Goal: Information Seeking & Learning: Learn about a topic

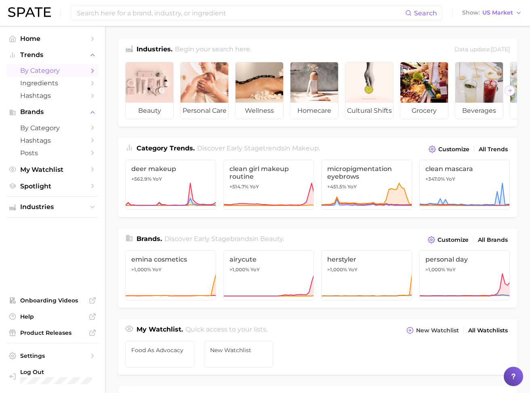
click at [51, 69] on span "by Category" at bounding box center [52, 71] width 65 height 8
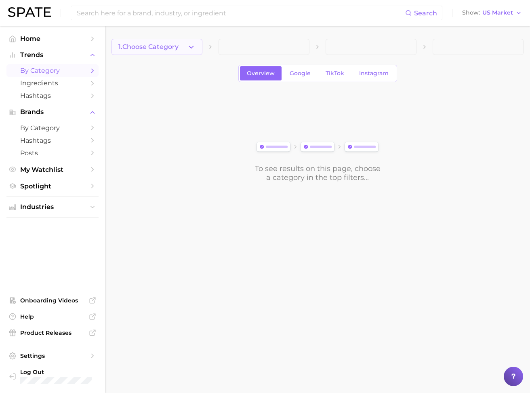
click at [156, 50] on span "1. Choose Category" at bounding box center [148, 46] width 60 height 7
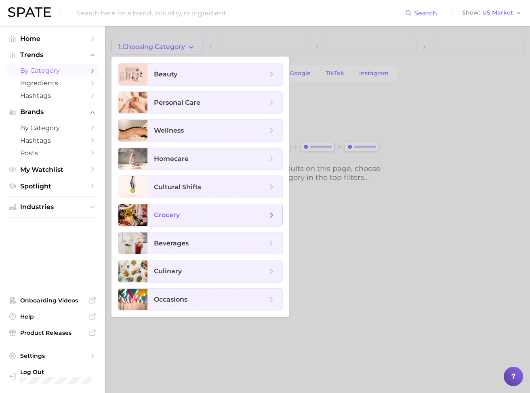
click at [171, 216] on span "grocery" at bounding box center [167, 215] width 26 height 8
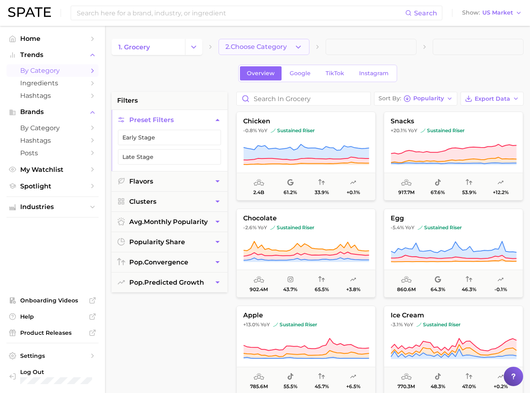
click at [265, 42] on button "2. Choose Category" at bounding box center [264, 47] width 91 height 16
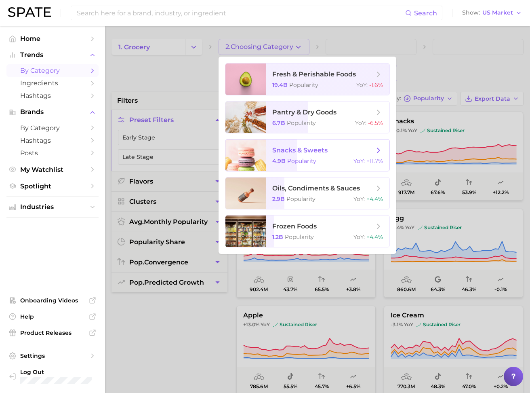
click at [295, 158] on span "Popularity" at bounding box center [301, 160] width 29 height 7
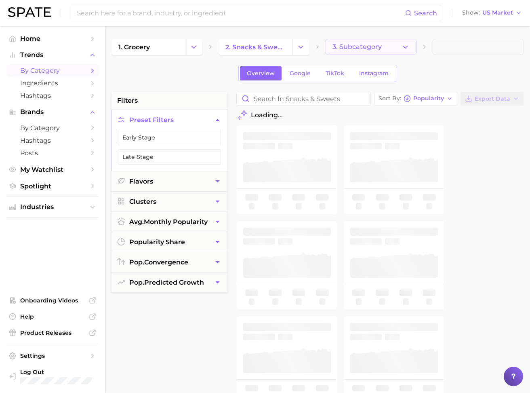
click at [349, 44] on span "3. Subcategory" at bounding box center [357, 46] width 49 height 7
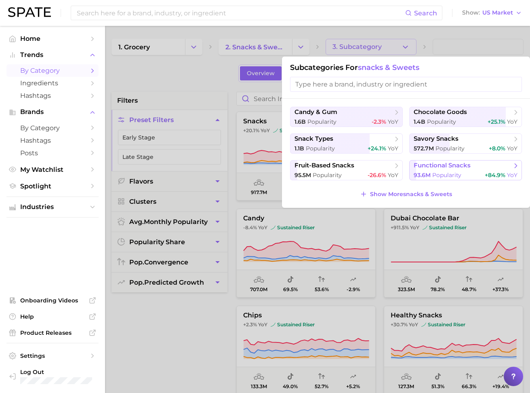
click at [438, 165] on span "functional snacks" at bounding box center [442, 166] width 57 height 8
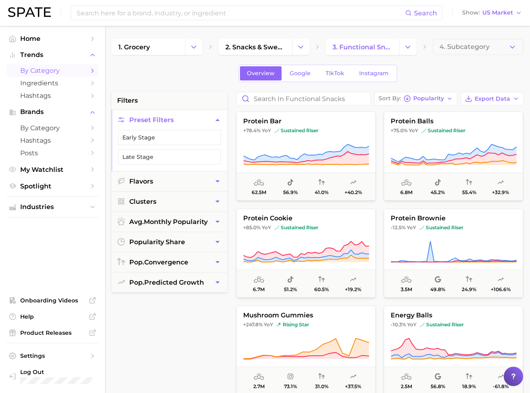
click at [463, 45] on span "4. Subcategory" at bounding box center [465, 46] width 50 height 7
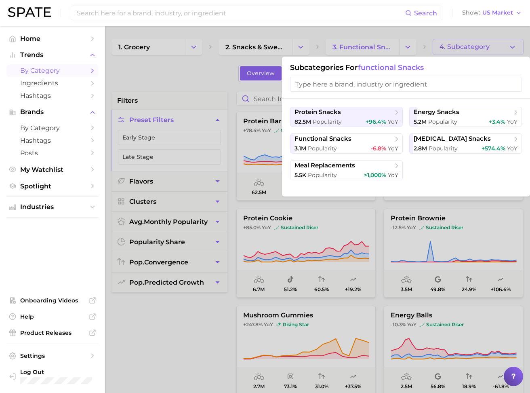
click at [395, 89] on input "search" at bounding box center [406, 84] width 232 height 15
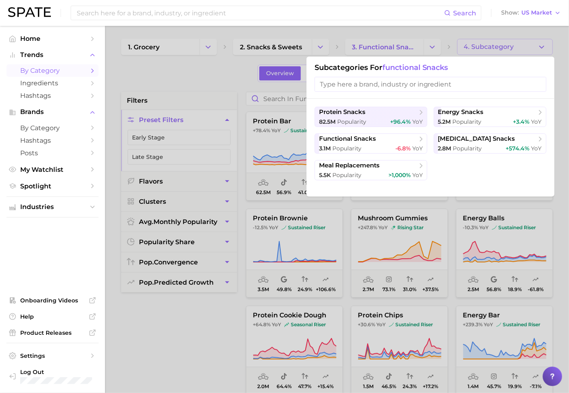
click at [530, 218] on div at bounding box center [284, 196] width 569 height 393
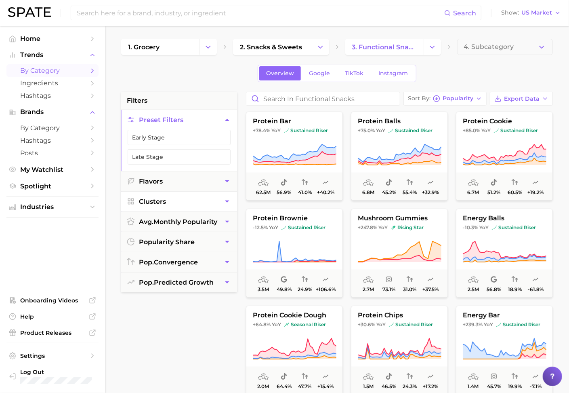
click at [154, 199] on span "Clusters" at bounding box center [152, 202] width 27 height 8
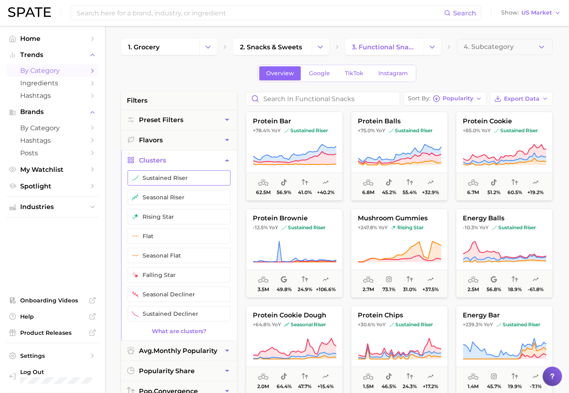
click at [162, 177] on button "sustained riser" at bounding box center [179, 177] width 103 height 15
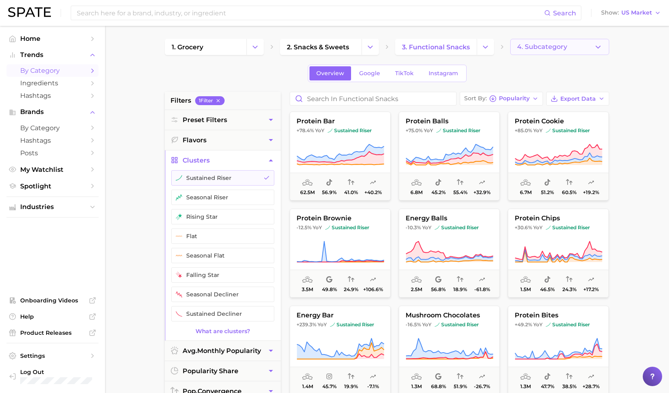
click at [530, 47] on span "4. Subcategory" at bounding box center [542, 46] width 50 height 7
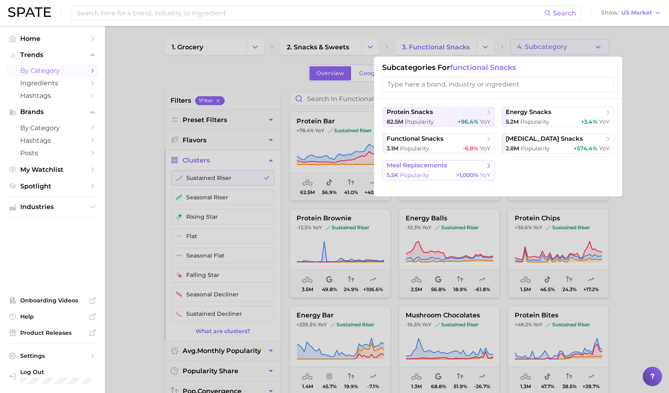
click at [428, 172] on span "Popularity" at bounding box center [414, 174] width 29 height 7
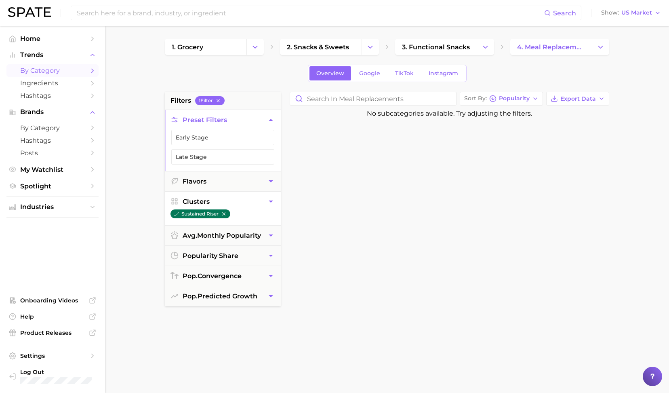
click at [225, 211] on icon "button" at bounding box center [224, 214] width 6 height 6
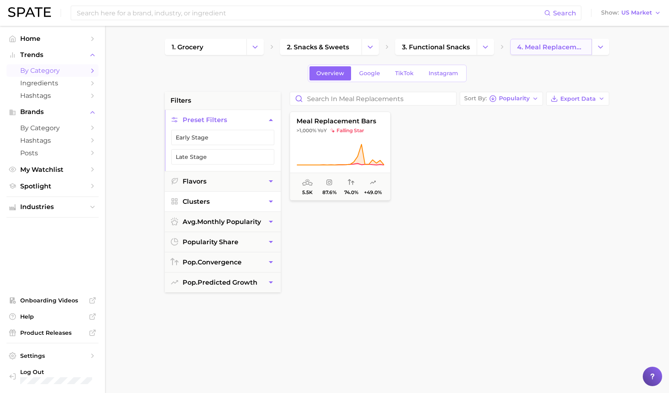
click at [530, 48] on span "4. meal replacements" at bounding box center [551, 47] width 68 height 8
click at [530, 46] on button "Change Category" at bounding box center [600, 47] width 17 height 16
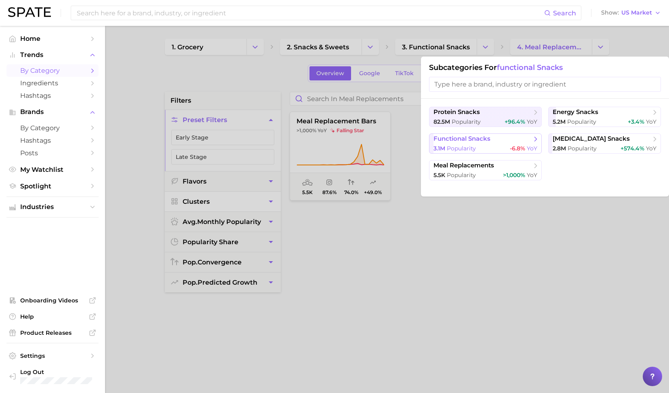
click at [491, 141] on span "functional snacks" at bounding box center [483, 139] width 98 height 8
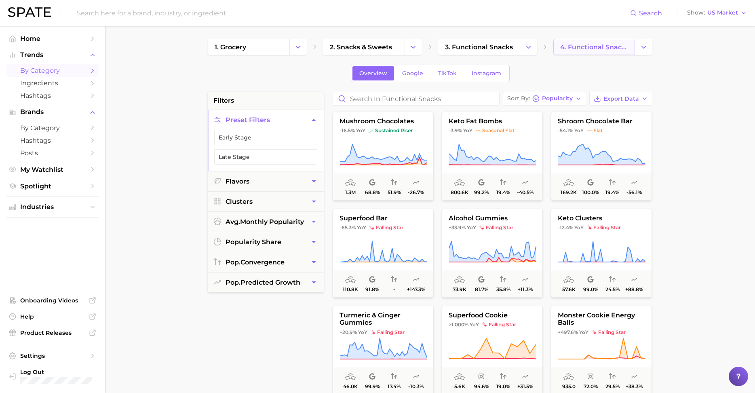
click at [530, 46] on span "4. functional snacks" at bounding box center [594, 47] width 68 height 8
click at [530, 45] on button "Change Category" at bounding box center [643, 47] width 17 height 16
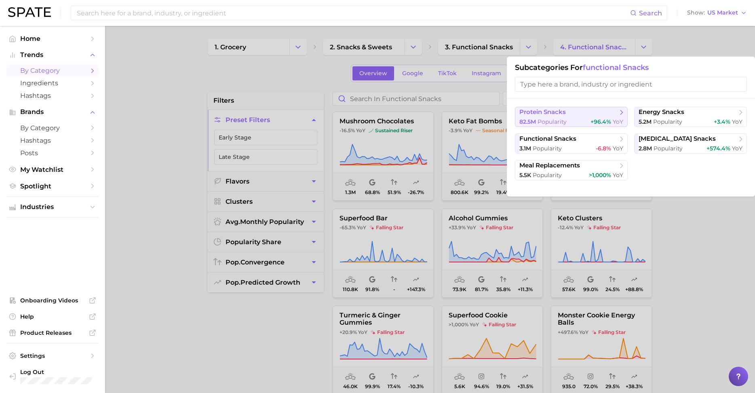
click at [530, 115] on span "protein snacks" at bounding box center [568, 112] width 98 height 8
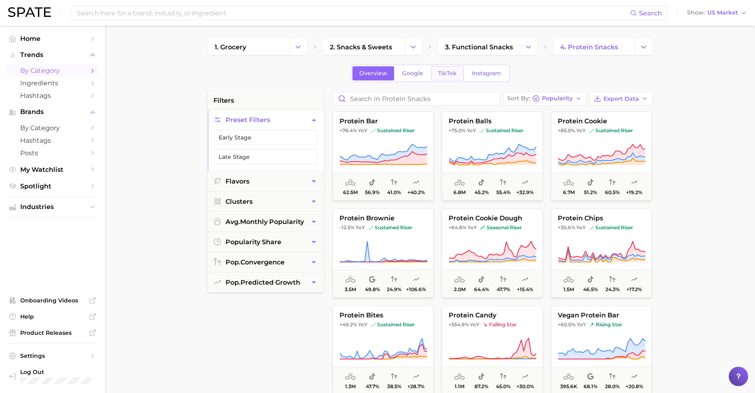
click at [443, 73] on span "TikTok" at bounding box center [447, 73] width 19 height 7
